Goal: Navigation & Orientation: Go to known website

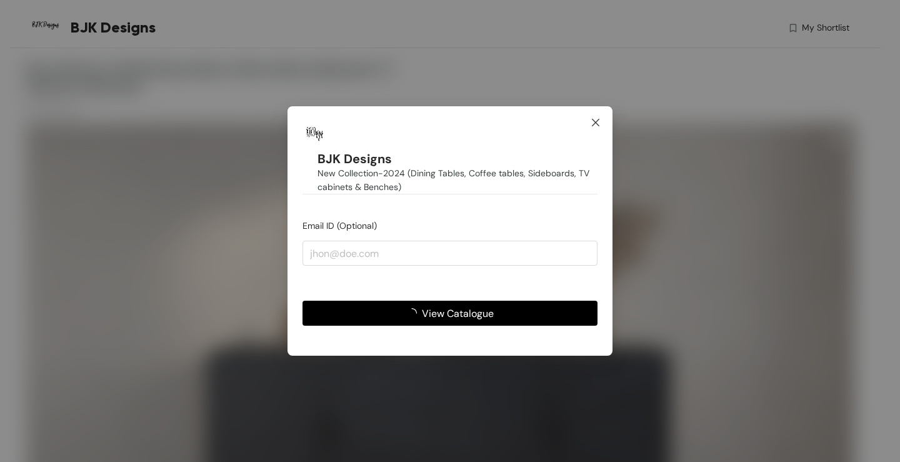
click at [594, 124] on icon "close" at bounding box center [595, 121] width 7 height 7
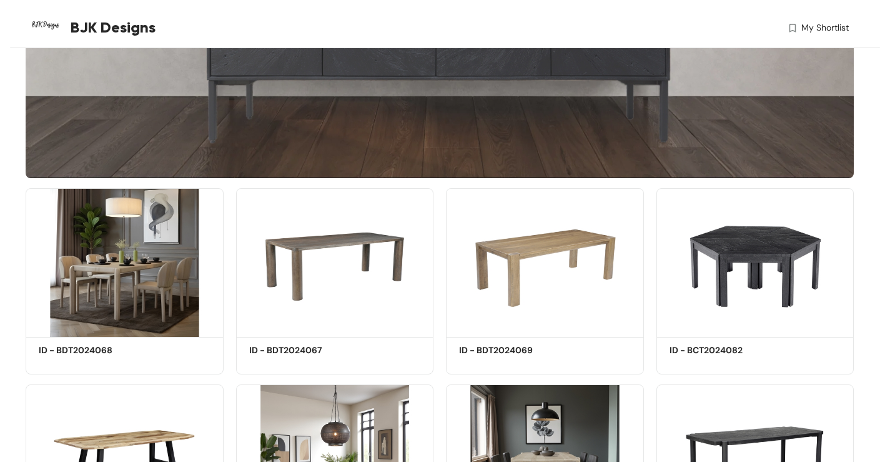
scroll to position [375, 0]
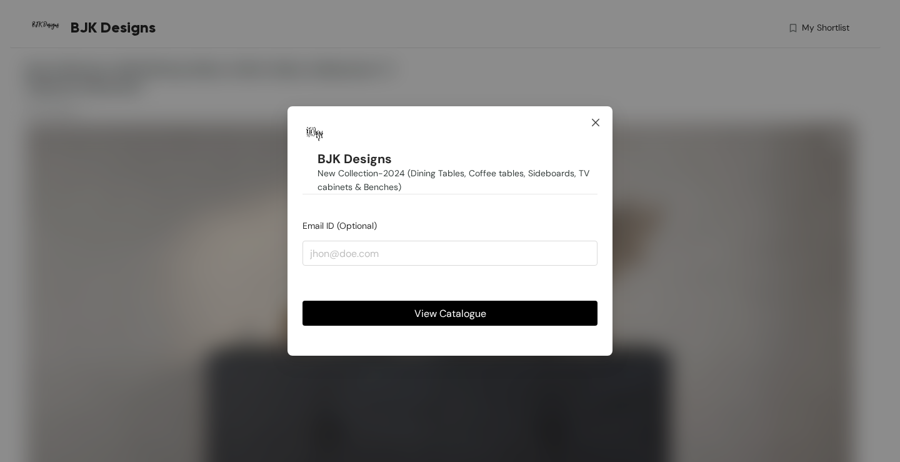
click at [594, 120] on icon "close" at bounding box center [595, 121] width 7 height 7
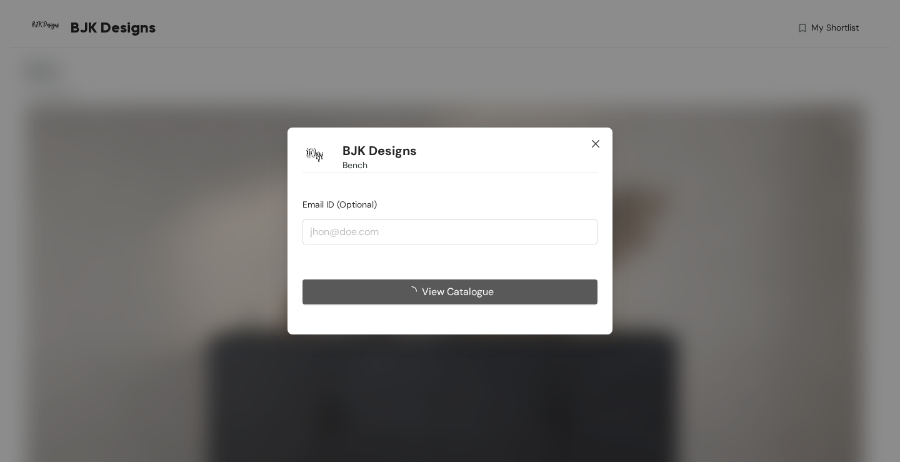
click at [597, 146] on icon "close" at bounding box center [595, 144] width 10 height 10
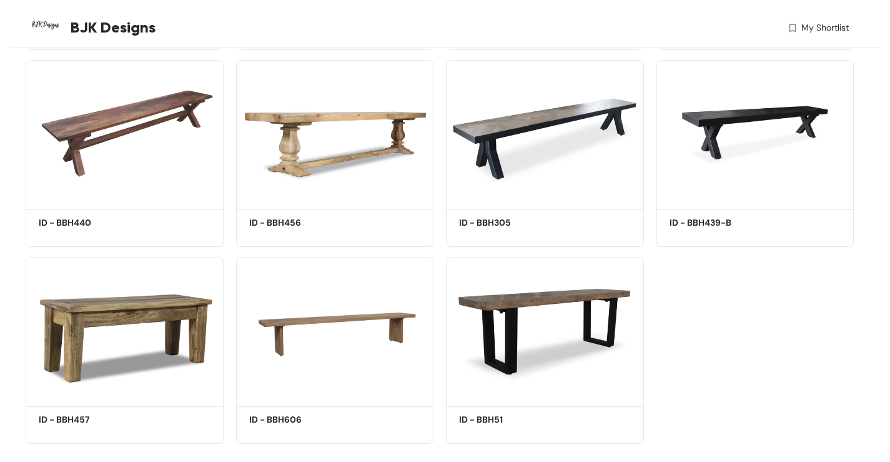
scroll to position [945, 0]
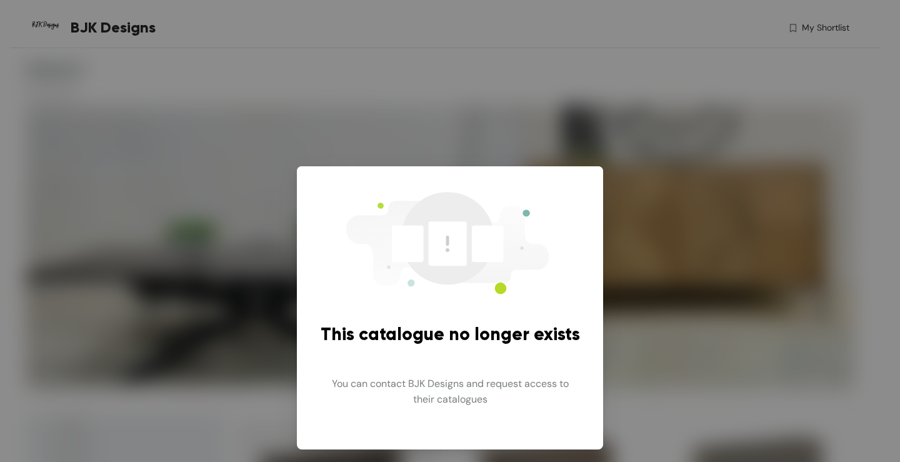
click at [147, 141] on div "This catalogue no longer exists You can contact BJK Designs and request access …" at bounding box center [450, 231] width 900 height 462
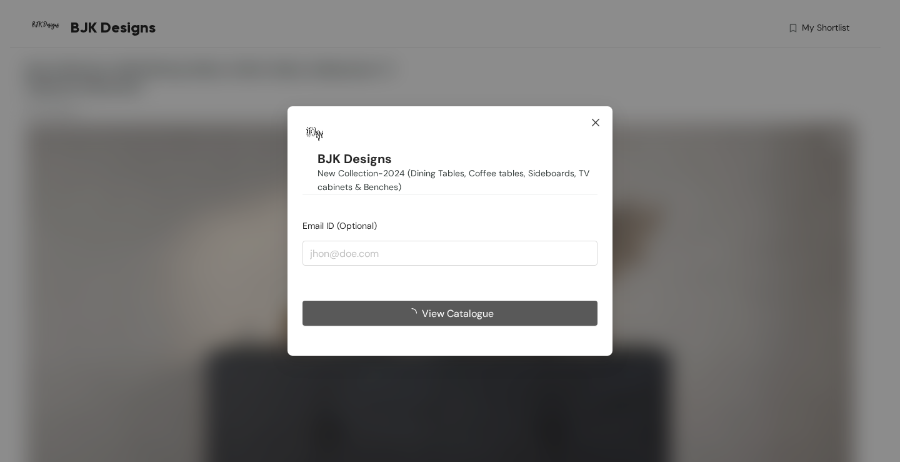
click at [590, 124] on span "Close" at bounding box center [596, 123] width 34 height 34
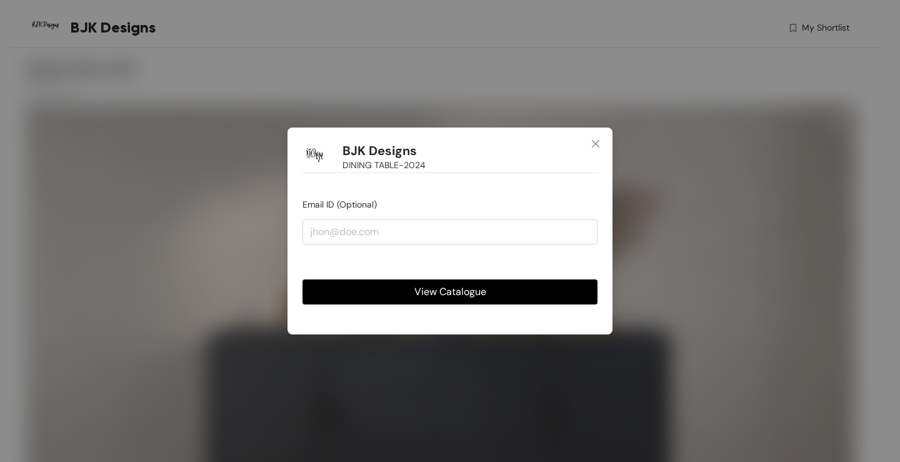
click at [594, 139] on icon "close" at bounding box center [595, 144] width 10 height 10
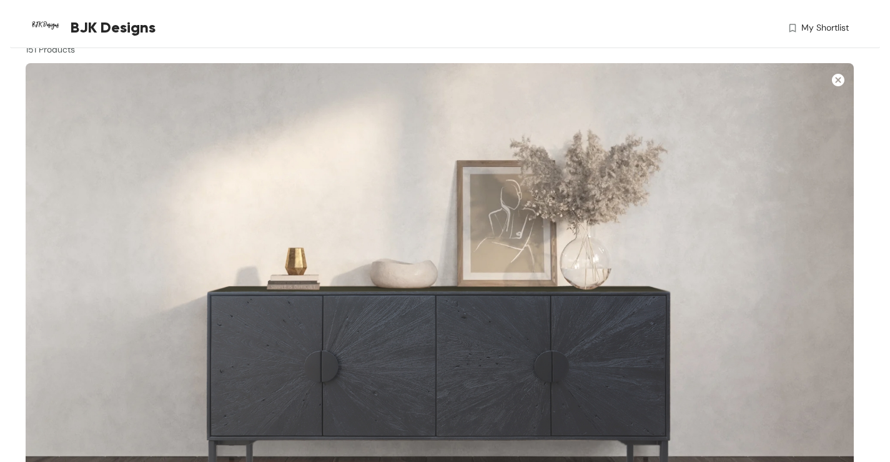
scroll to position [312, 0]
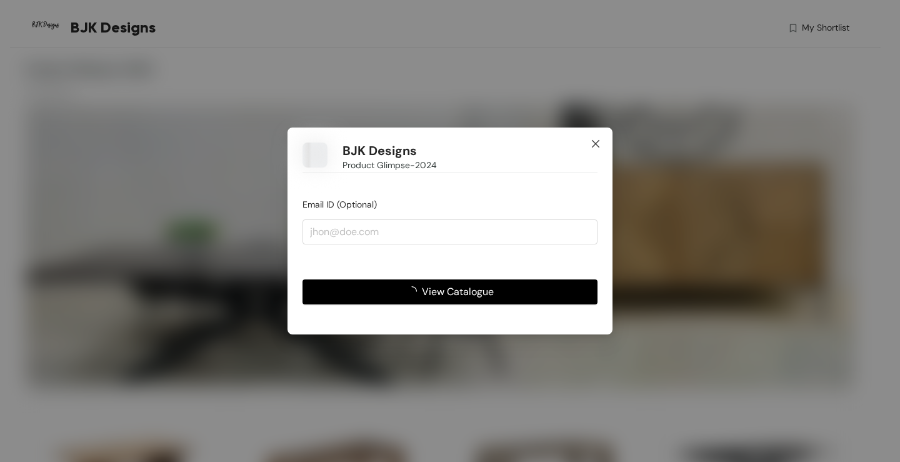
click at [595, 139] on icon "close" at bounding box center [595, 144] width 10 height 10
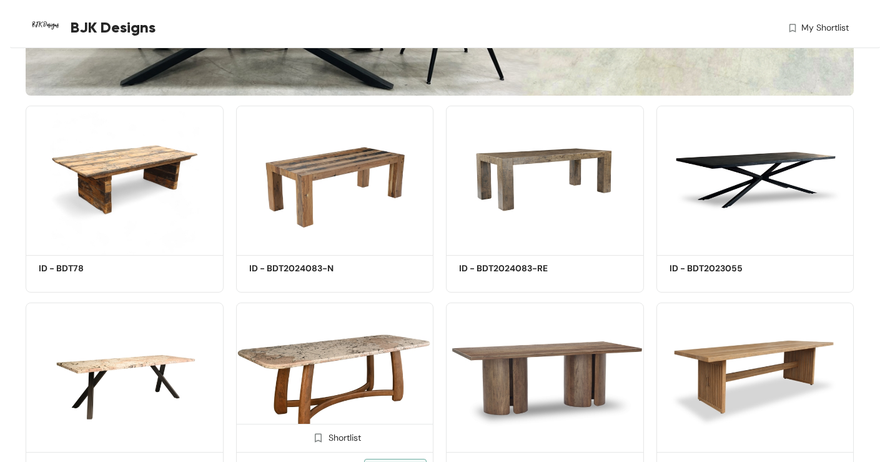
scroll to position [312, 0]
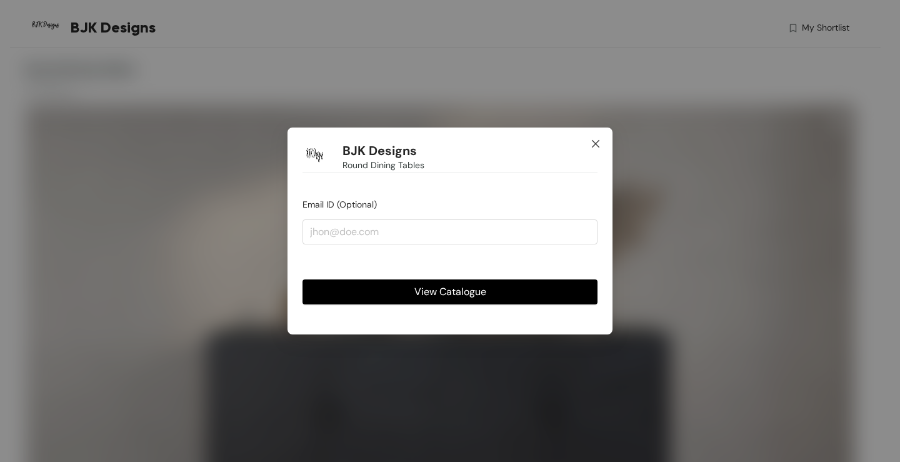
click at [589, 144] on span "Close" at bounding box center [596, 144] width 34 height 34
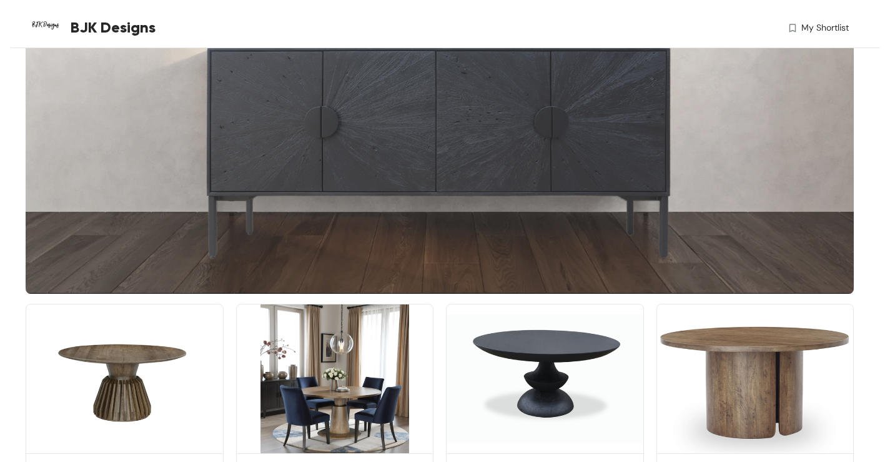
scroll to position [375, 0]
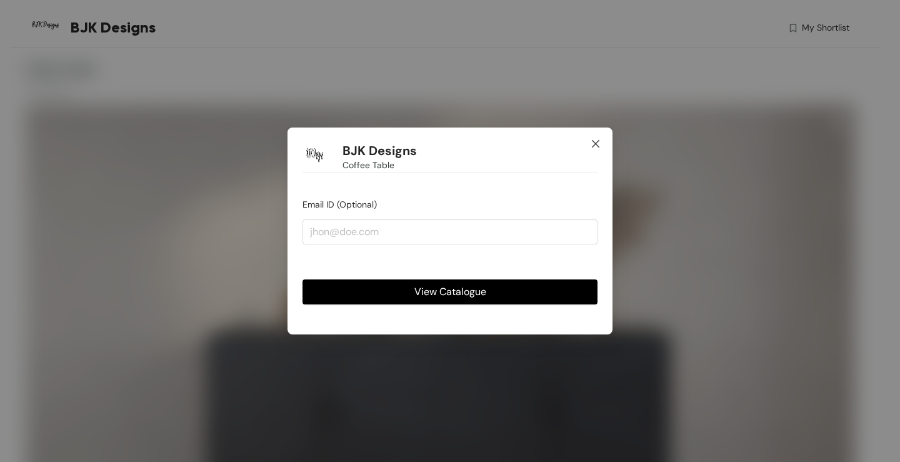
click at [589, 141] on span "Close" at bounding box center [596, 144] width 34 height 34
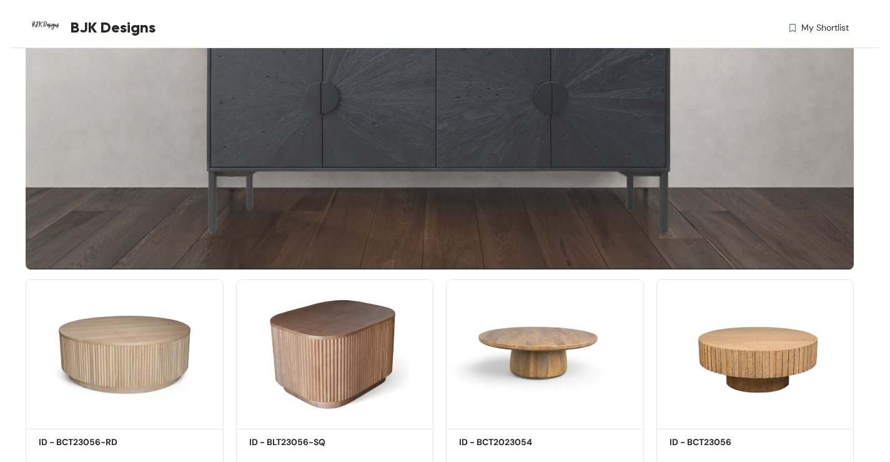
scroll to position [312, 0]
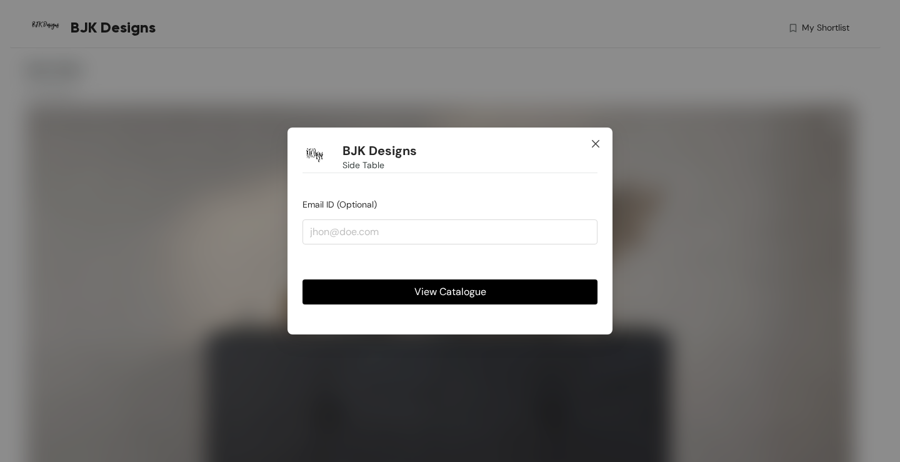
click at [595, 146] on icon "close" at bounding box center [595, 144] width 10 height 10
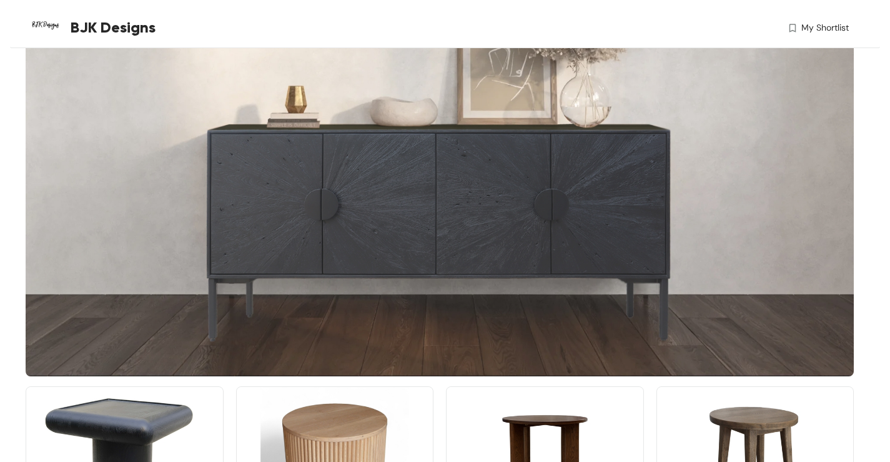
scroll to position [375, 0]
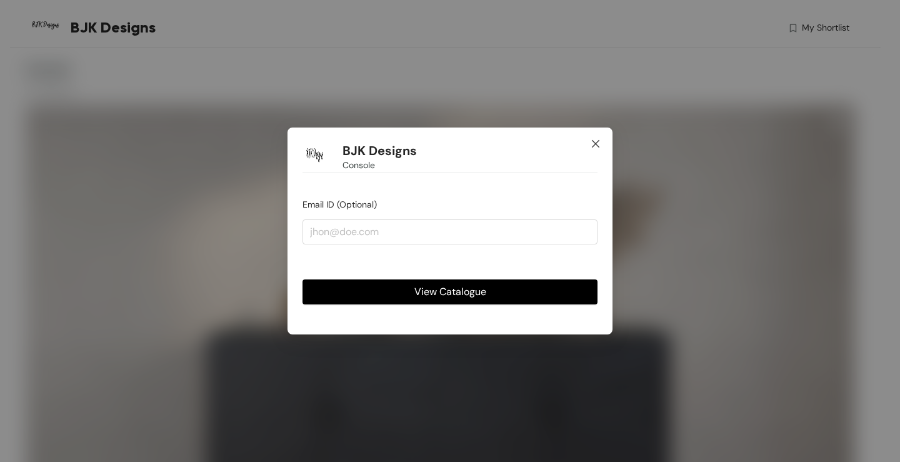
click at [595, 146] on icon "close" at bounding box center [595, 144] width 10 height 10
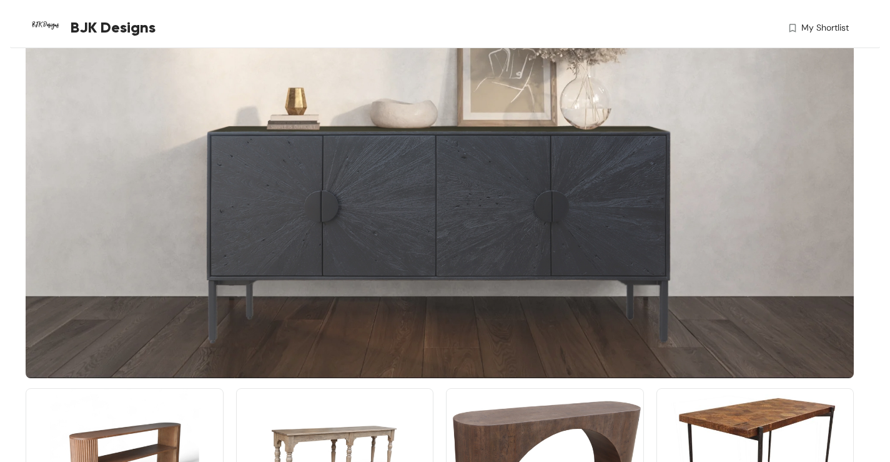
scroll to position [250, 0]
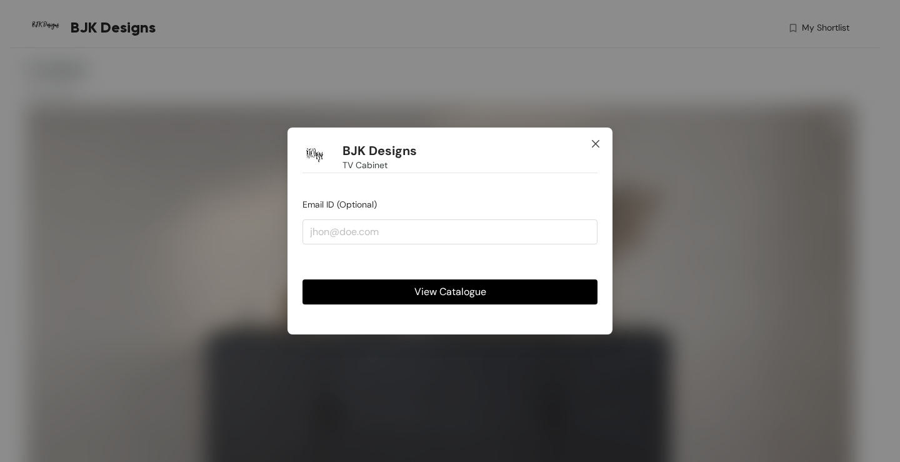
click at [603, 145] on span "Close" at bounding box center [596, 144] width 34 height 34
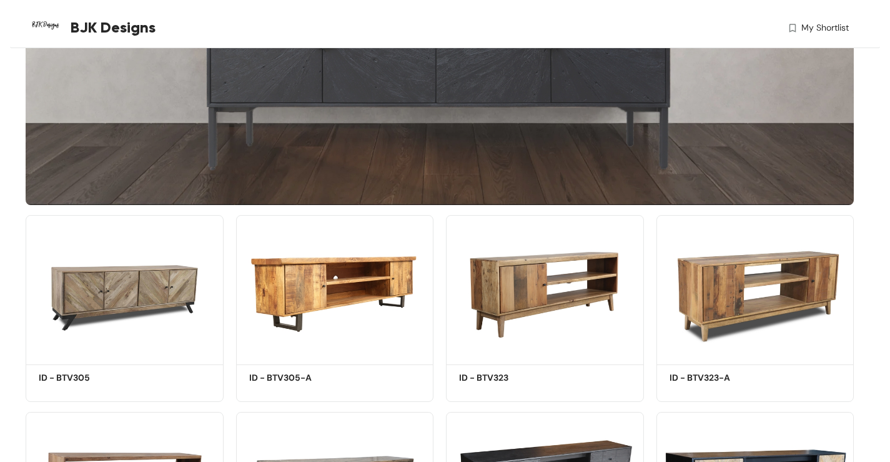
scroll to position [625, 0]
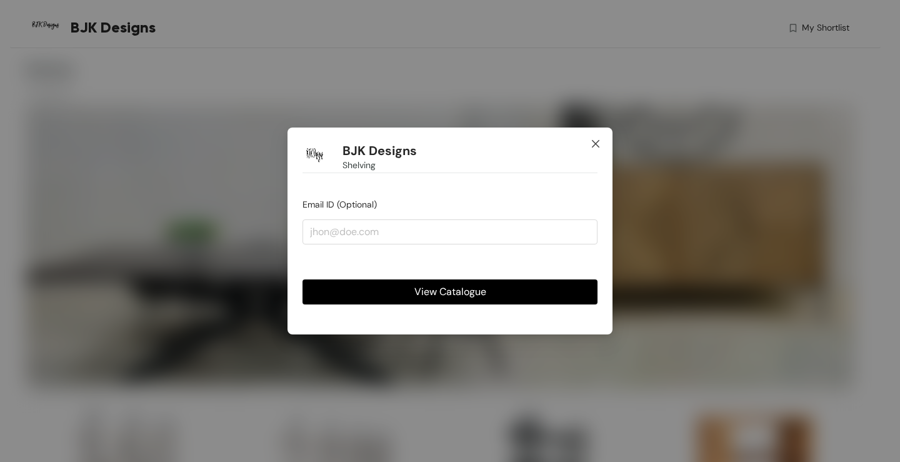
click at [596, 146] on icon "close" at bounding box center [595, 144] width 10 height 10
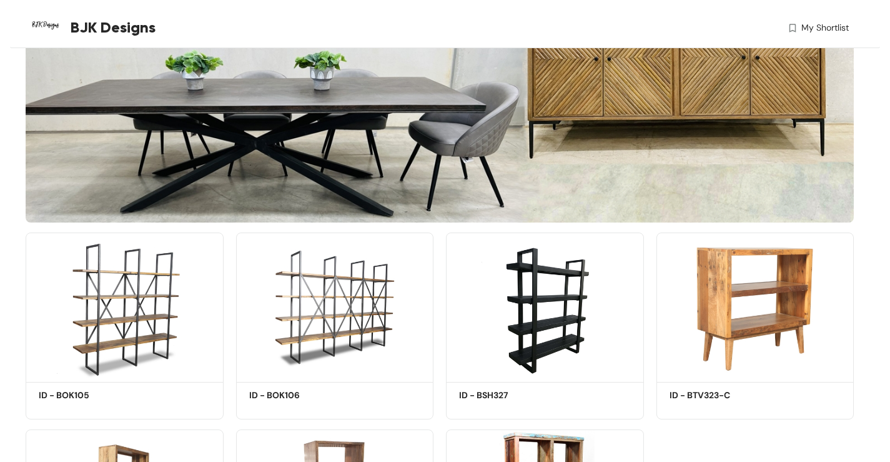
scroll to position [362, 0]
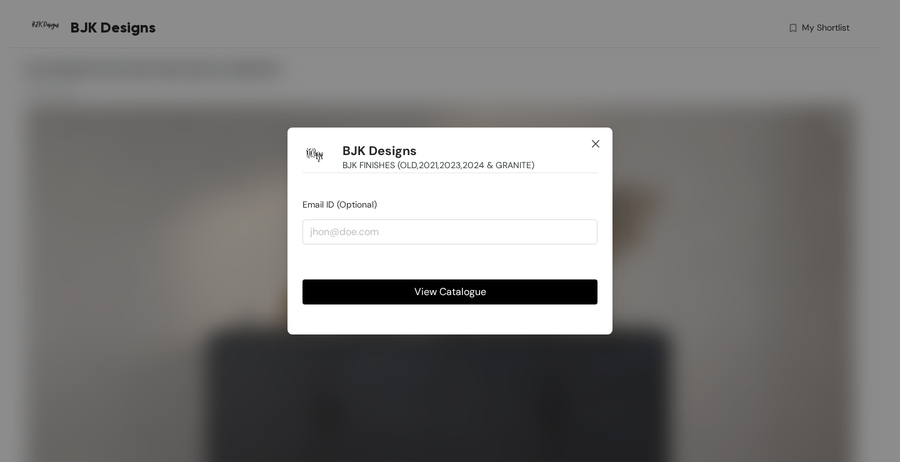
click at [599, 146] on icon "close" at bounding box center [595, 144] width 10 height 10
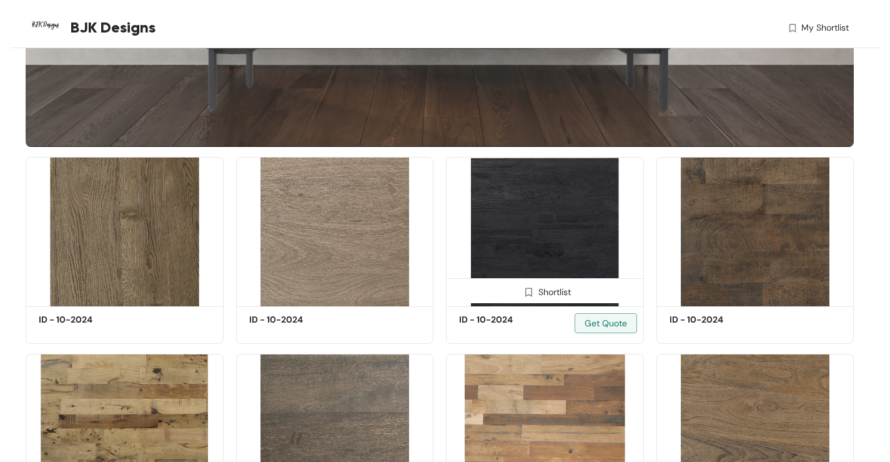
scroll to position [437, 0]
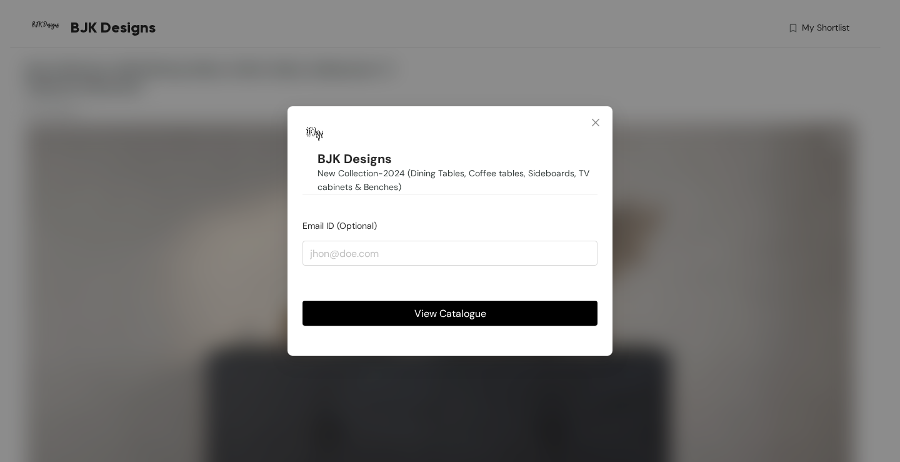
click at [602, 124] on span "Close" at bounding box center [596, 123] width 34 height 34
click at [600, 120] on icon "close" at bounding box center [595, 122] width 10 height 10
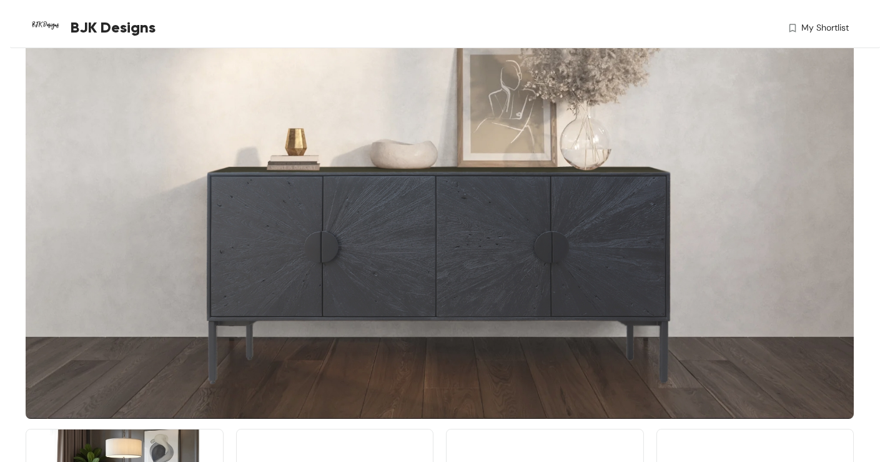
scroll to position [375, 0]
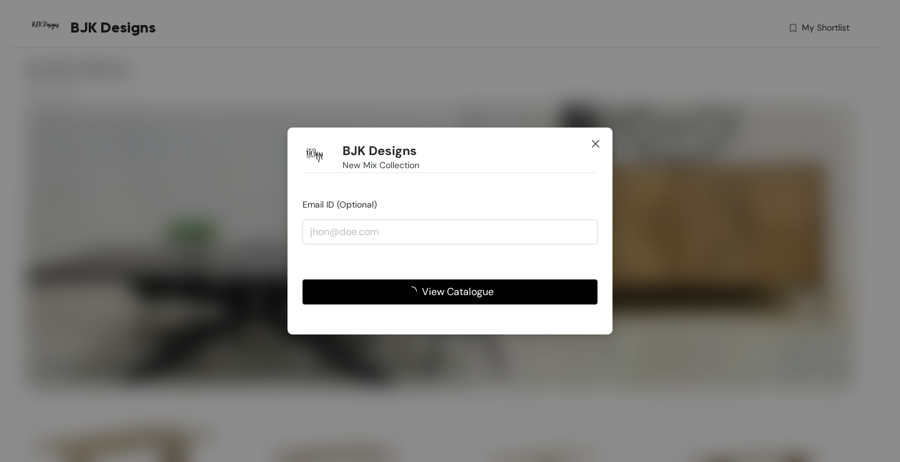
click at [598, 146] on icon "close" at bounding box center [595, 143] width 7 height 7
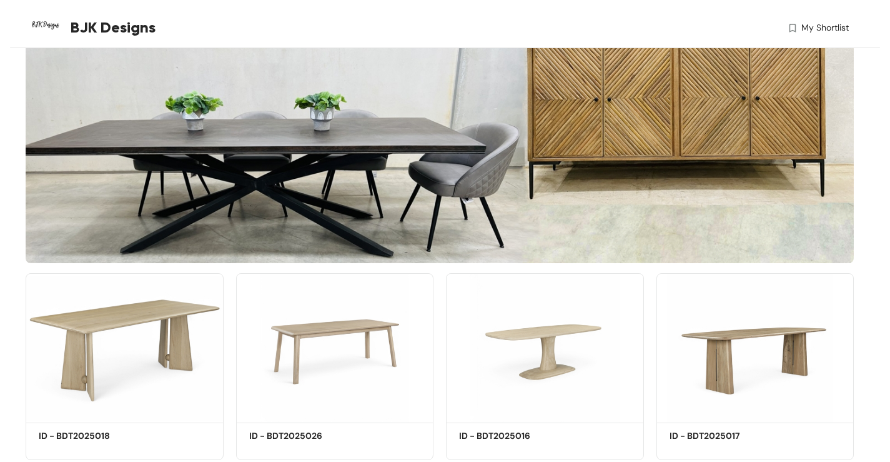
scroll to position [125, 0]
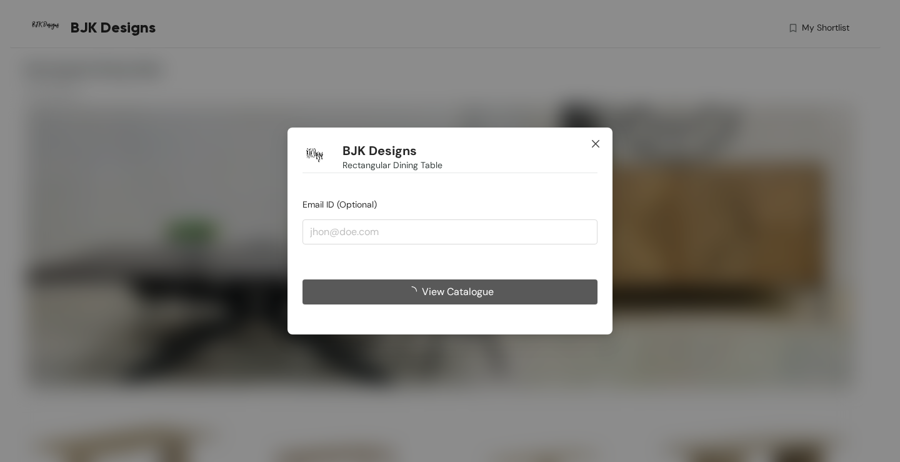
click at [593, 146] on icon "close" at bounding box center [595, 143] width 7 height 7
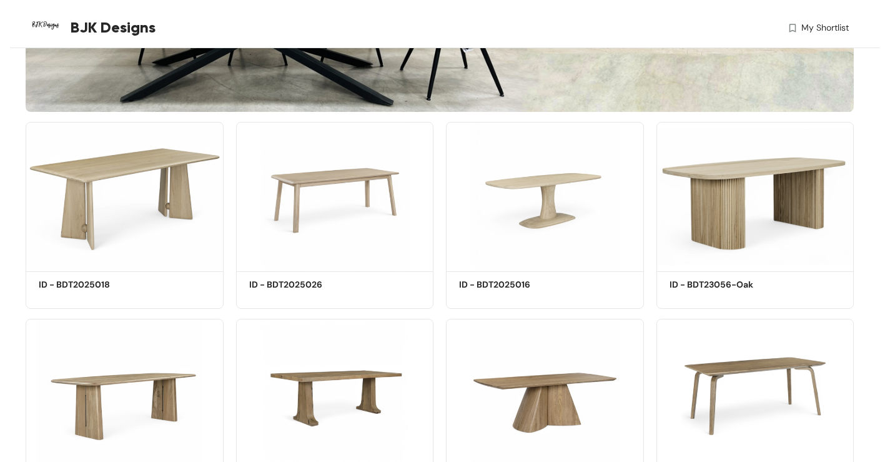
scroll to position [312, 0]
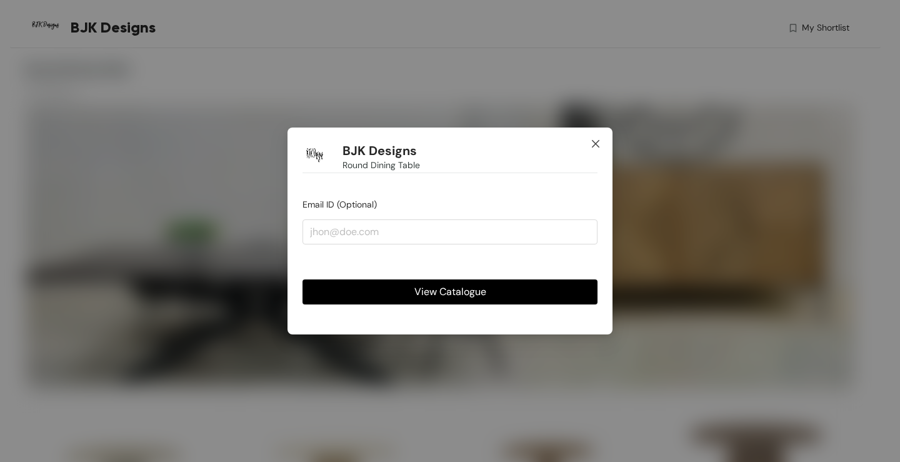
click at [594, 143] on icon "close" at bounding box center [595, 144] width 10 height 10
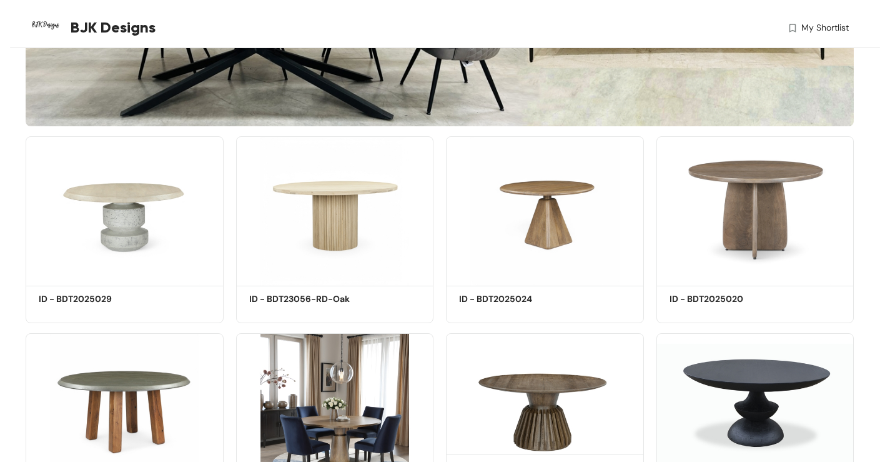
scroll to position [375, 0]
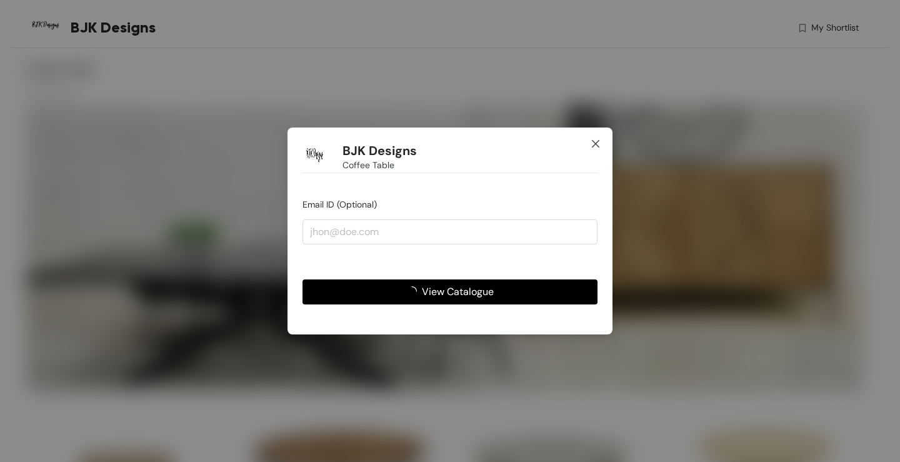
click at [595, 141] on icon "close" at bounding box center [595, 144] width 10 height 10
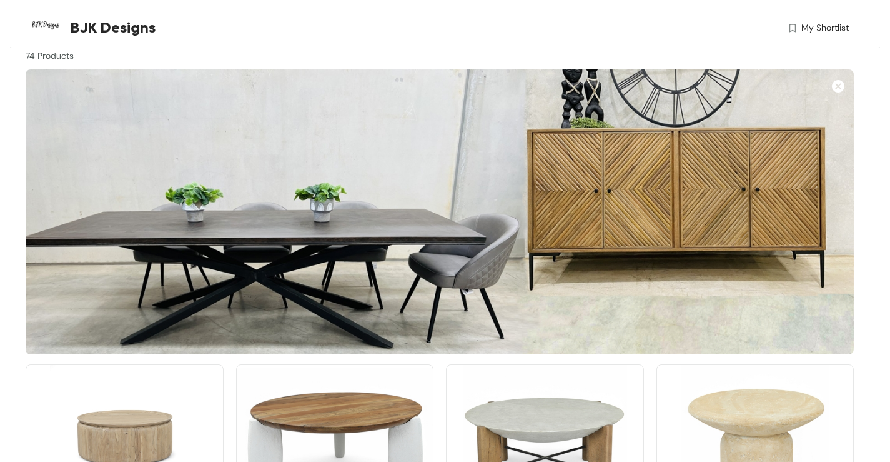
scroll to position [312, 0]
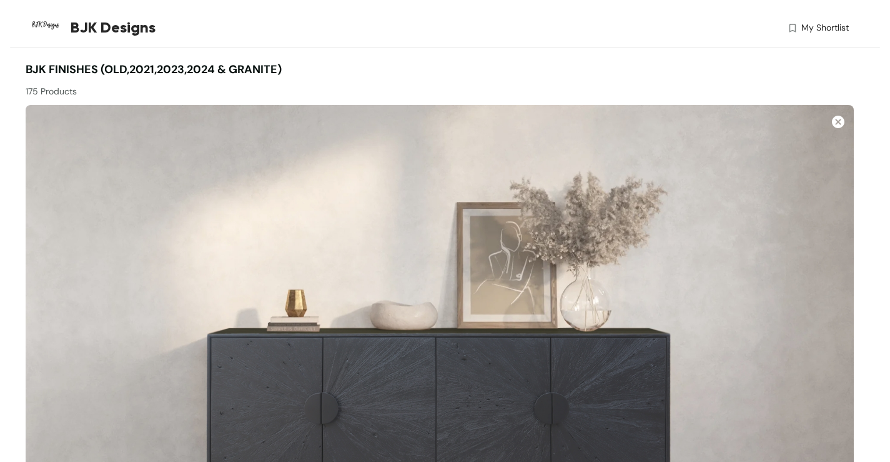
scroll to position [437, 0]
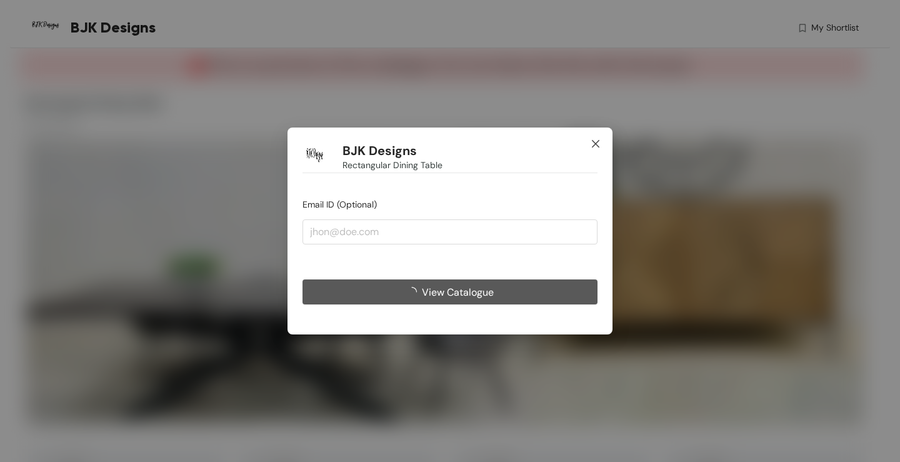
click at [592, 142] on icon "close" at bounding box center [595, 144] width 10 height 10
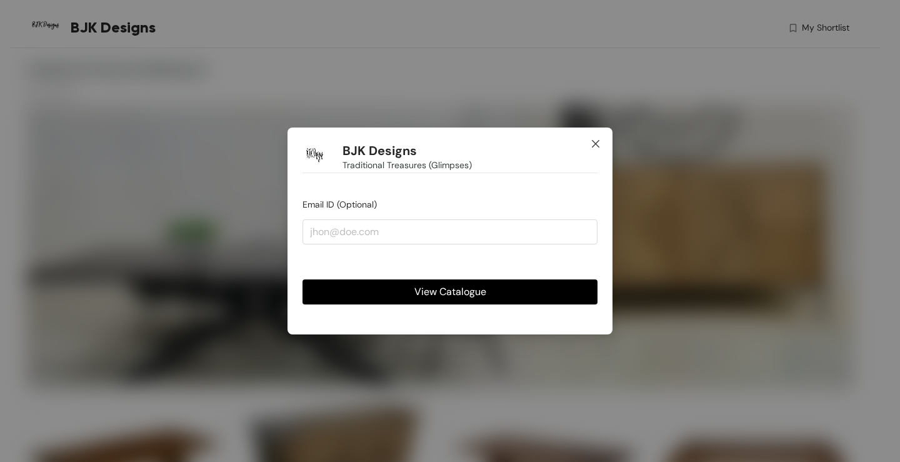
click at [596, 139] on icon "close" at bounding box center [595, 144] width 10 height 10
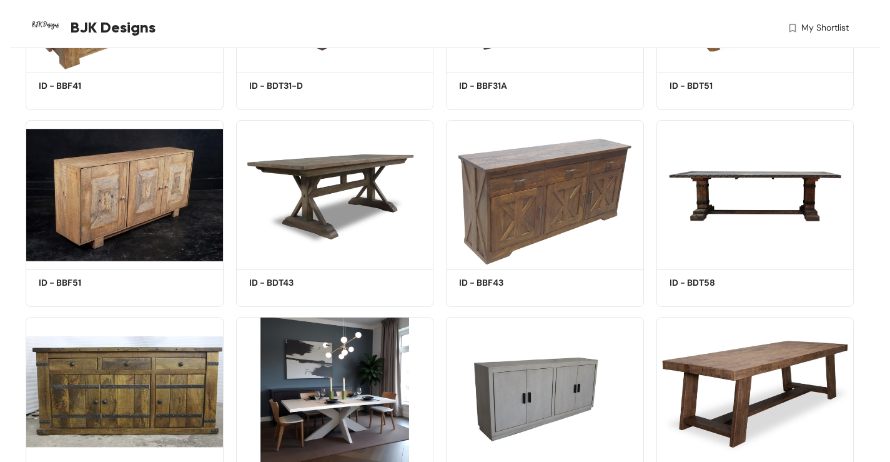
scroll to position [687, 0]
